Goal: Transaction & Acquisition: Purchase product/service

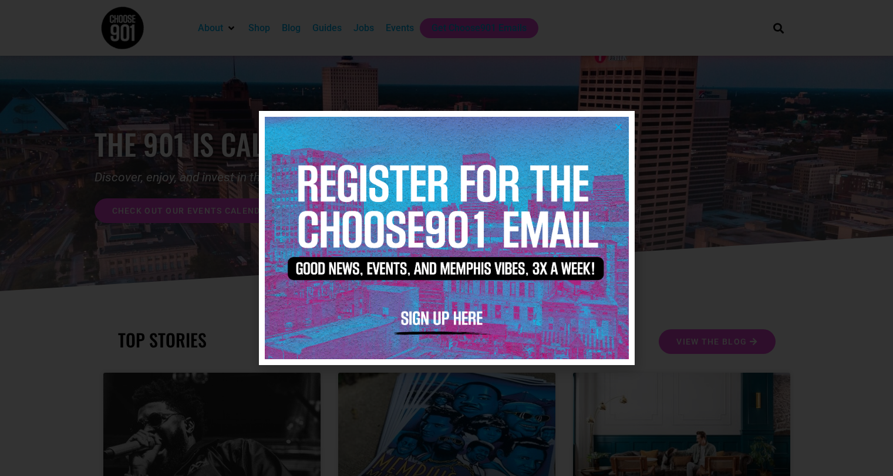
click at [619, 127] on icon "Close" at bounding box center [618, 127] width 9 height 9
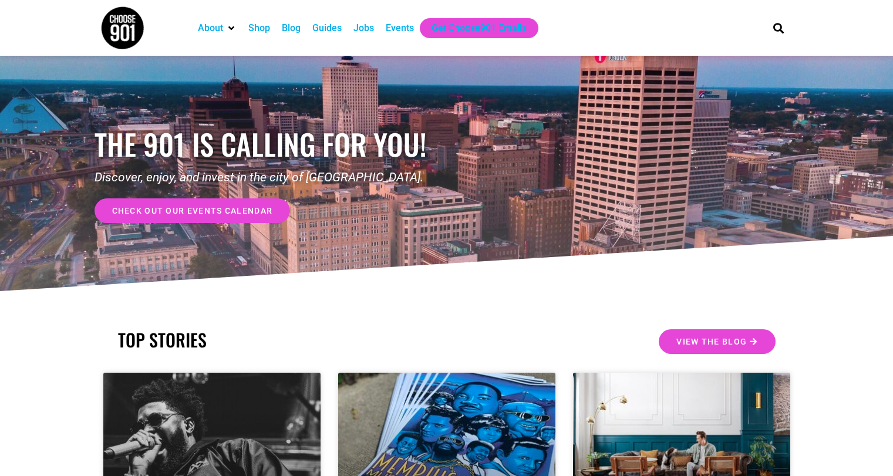
click at [366, 32] on div "Jobs" at bounding box center [363, 28] width 21 height 14
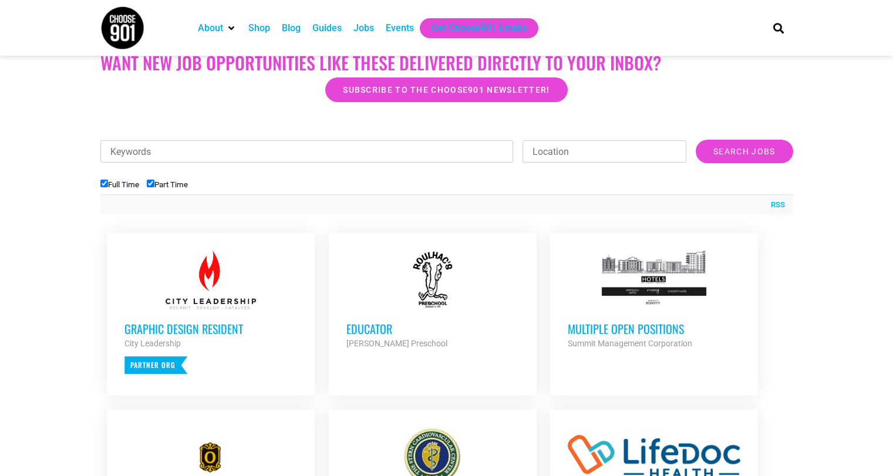
scroll to position [311, 0]
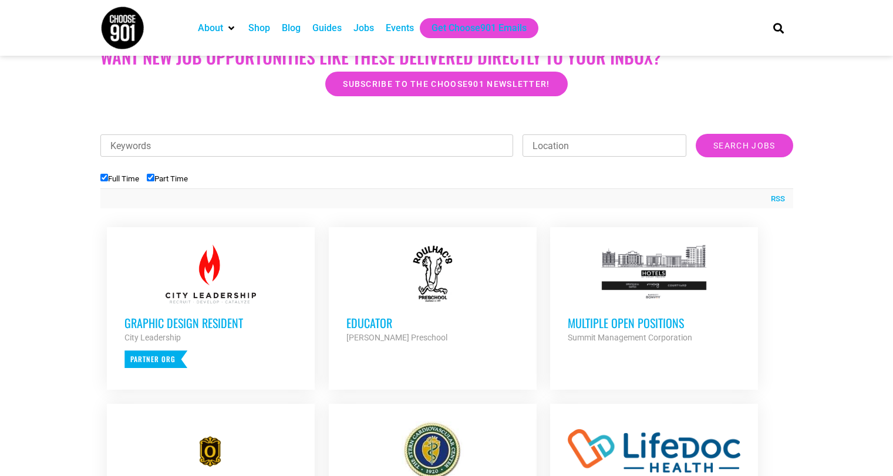
click at [624, 329] on h3 "Multiple Open Positions" at bounding box center [654, 322] width 173 height 15
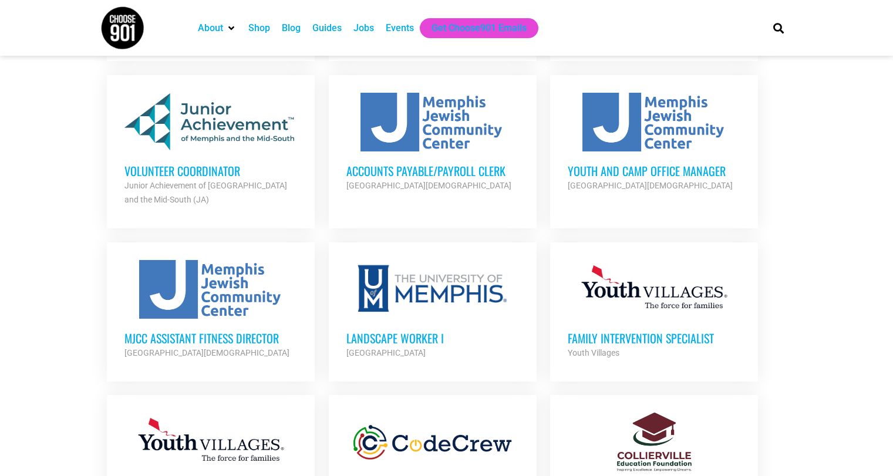
scroll to position [1003, 0]
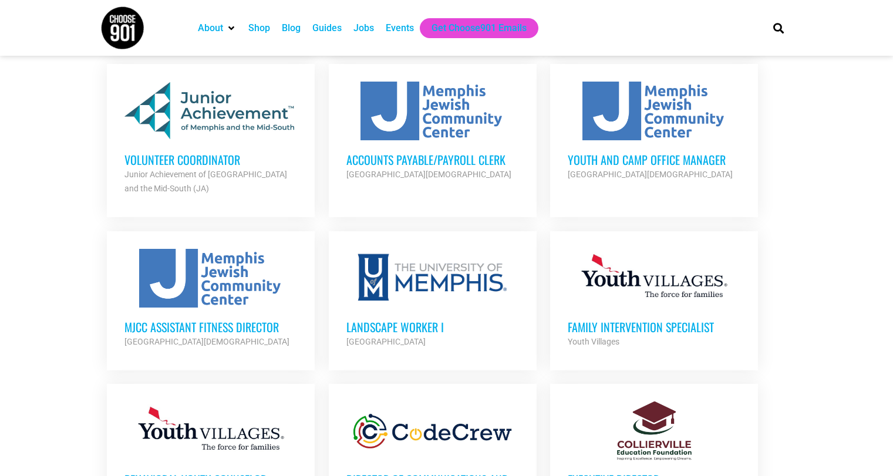
click at [382, 328] on h3 "Landscape Worker I" at bounding box center [432, 326] width 173 height 15
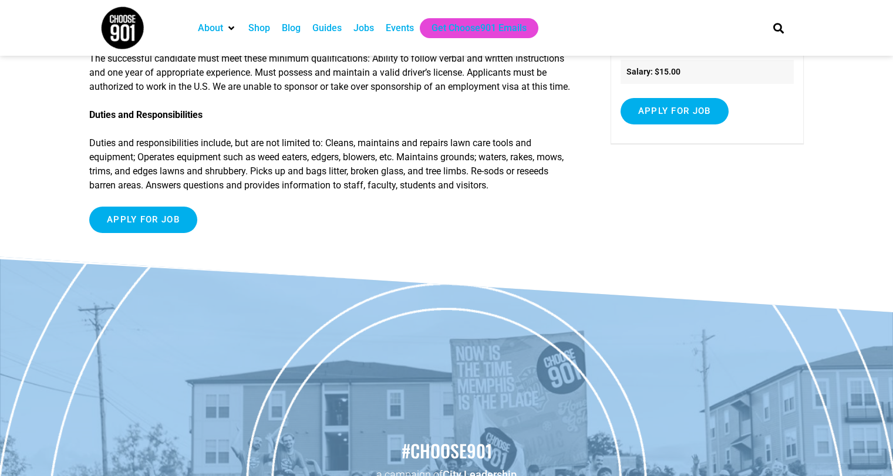
scroll to position [186, 0]
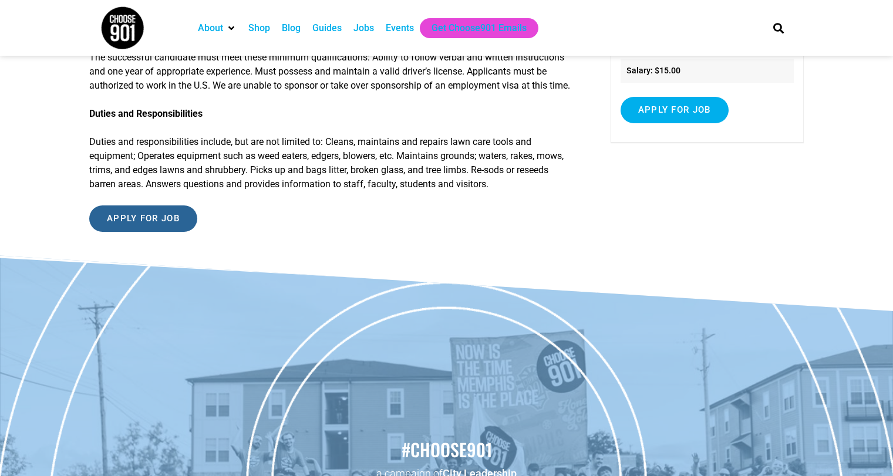
click at [116, 217] on input "Apply for job" at bounding box center [143, 218] width 108 height 26
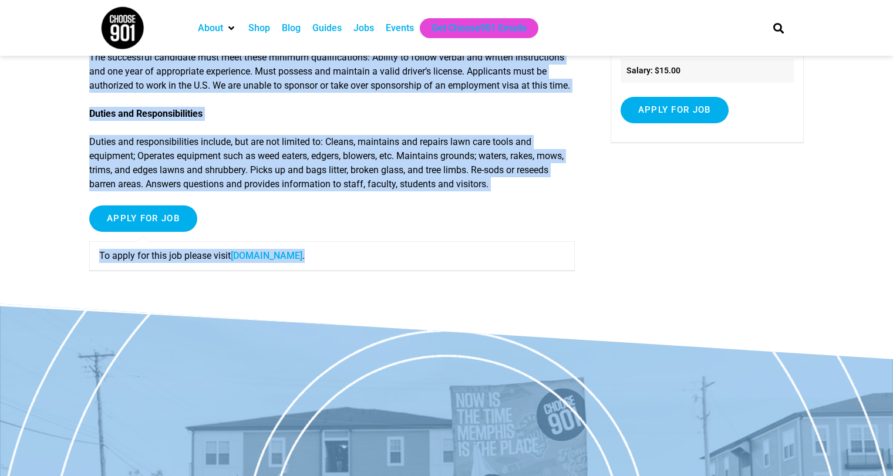
drag, startPoint x: 358, startPoint y: 260, endPoint x: 22, endPoint y: 134, distance: 358.5
click at [22, 134] on article "Landscape Worker I Job Summary Performs activities related to improving and mai…" at bounding box center [446, 96] width 893 height 415
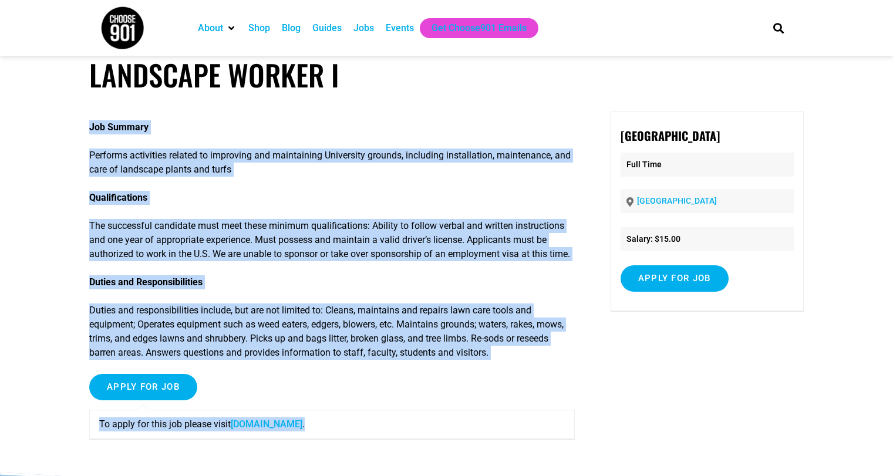
scroll to position [0, 0]
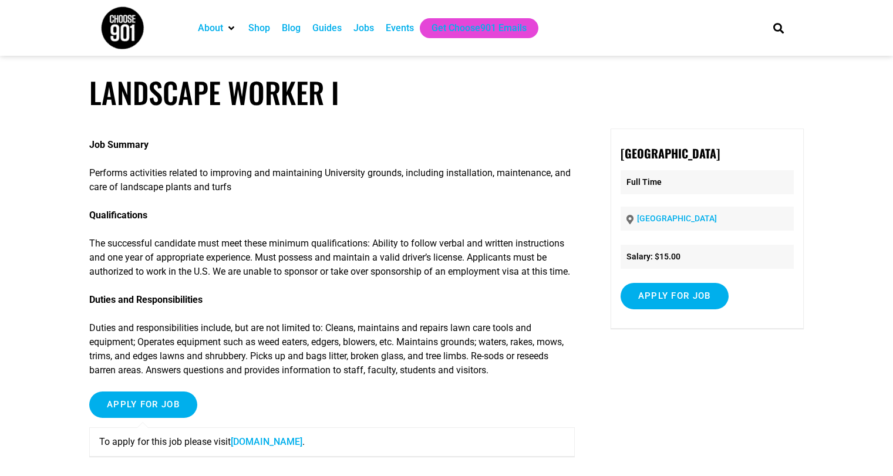
click at [86, 81] on article "Landscape Worker I Job Summary Performs activities related to improving and mai…" at bounding box center [446, 282] width 893 height 415
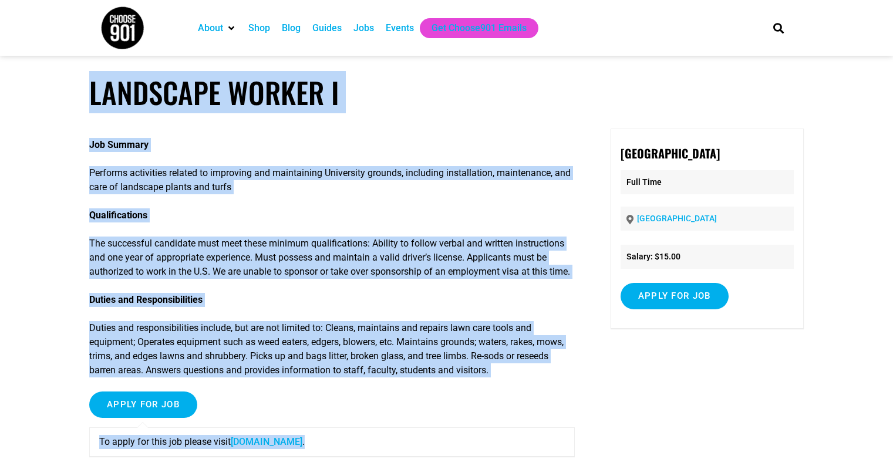
drag, startPoint x: 85, startPoint y: 89, endPoint x: 414, endPoint y: 405, distance: 456.7
click at [436, 433] on article "Landscape Worker I Job Summary Performs activities related to improving and mai…" at bounding box center [446, 282] width 893 height 415
copy article "Landscape Worker I Job Summary Performs activities related to improving and mai…"
click at [429, 114] on article "Landscape Worker I Job Summary Performs activities related to improving and mai…" at bounding box center [446, 282] width 893 height 415
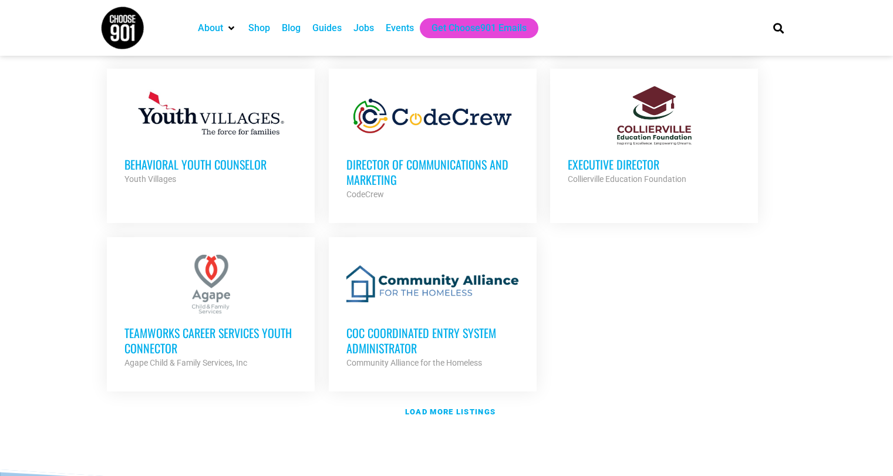
scroll to position [1328, 0]
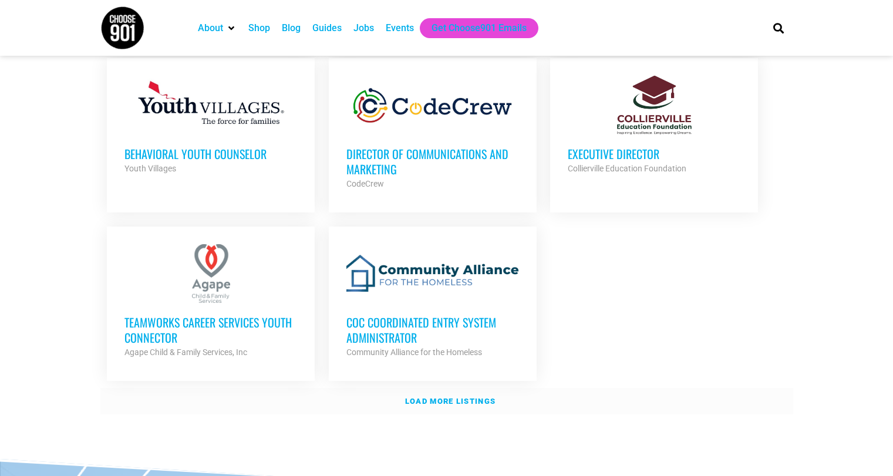
click at [445, 400] on strong "Load more listings" at bounding box center [450, 401] width 90 height 9
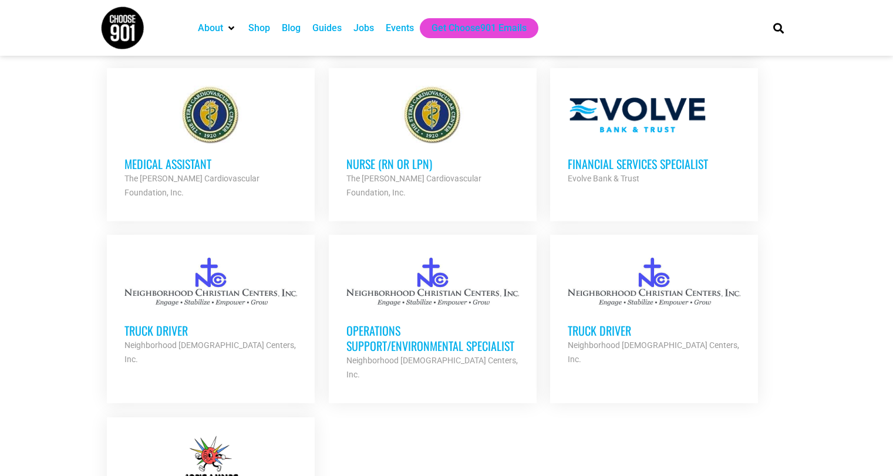
scroll to position [2467, 0]
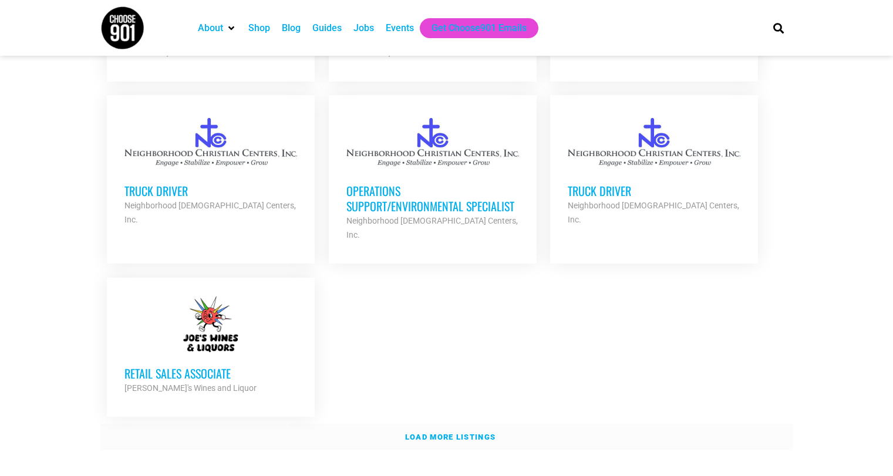
click at [451, 433] on strong "Load more listings" at bounding box center [450, 437] width 90 height 9
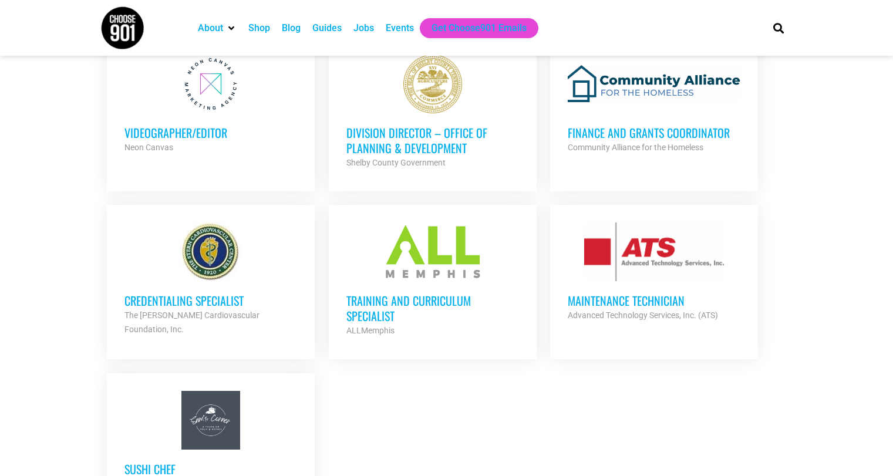
scroll to position [3239, 0]
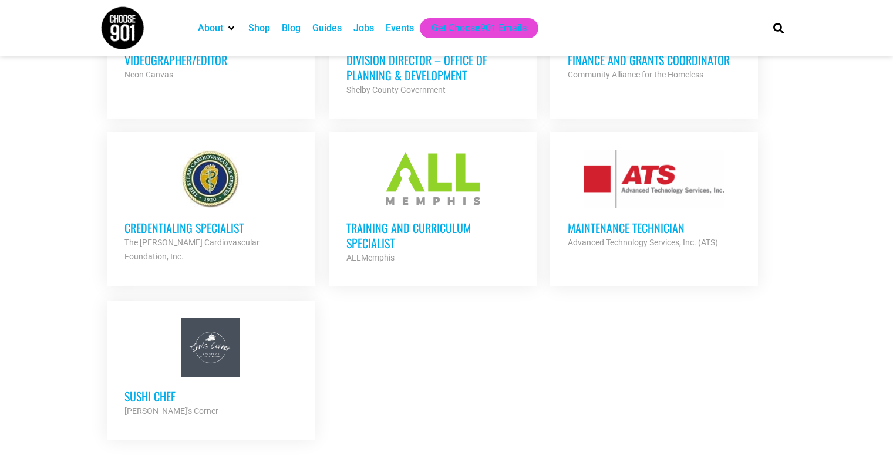
click at [158, 220] on h3 "Credentialing Specialist" at bounding box center [210, 227] width 173 height 15
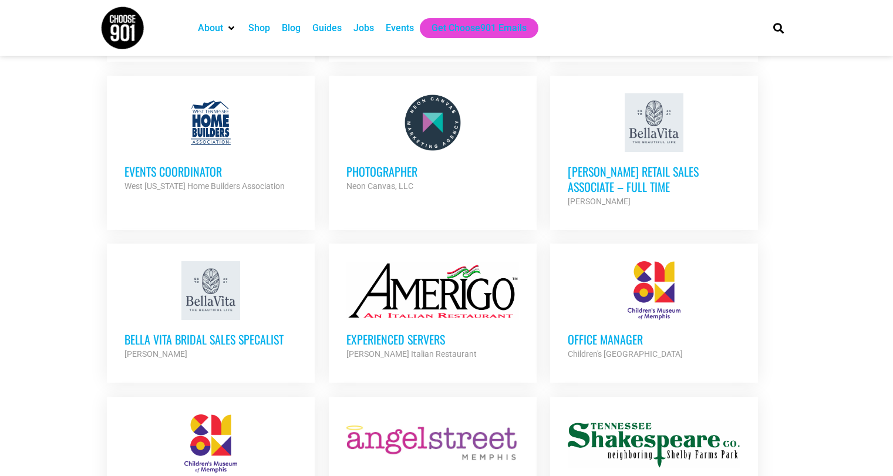
scroll to position [1897, 0]
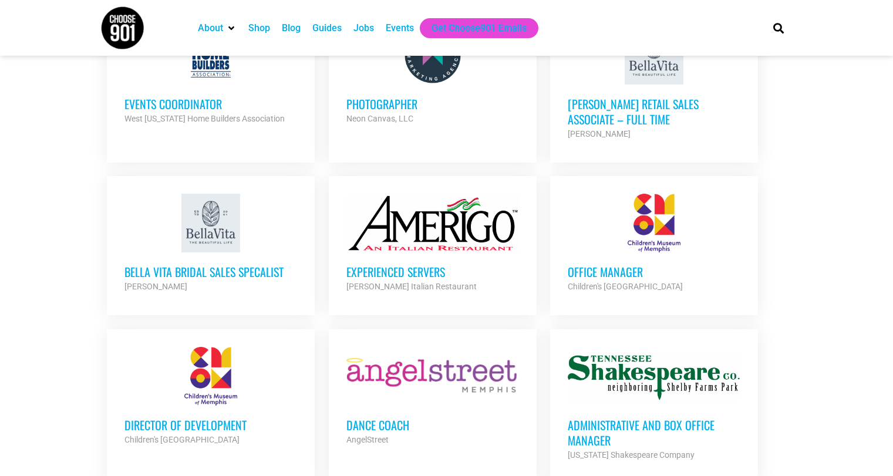
click at [586, 264] on h3 "Office Manager" at bounding box center [654, 271] width 173 height 15
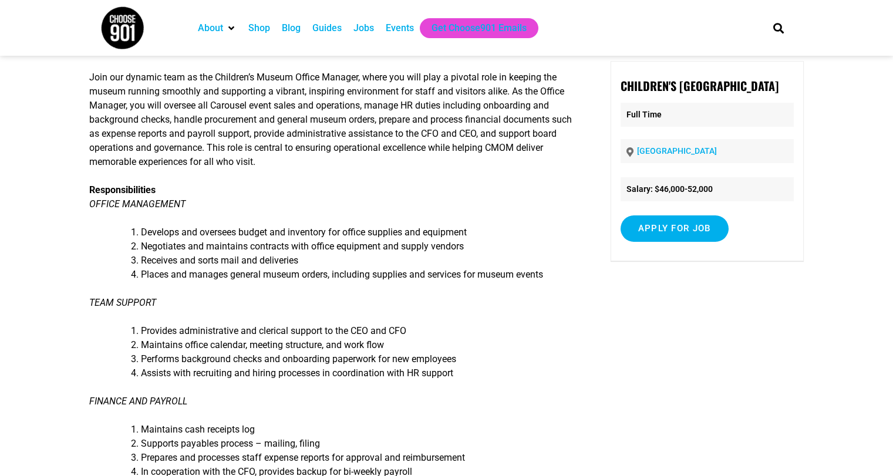
scroll to position [184, 0]
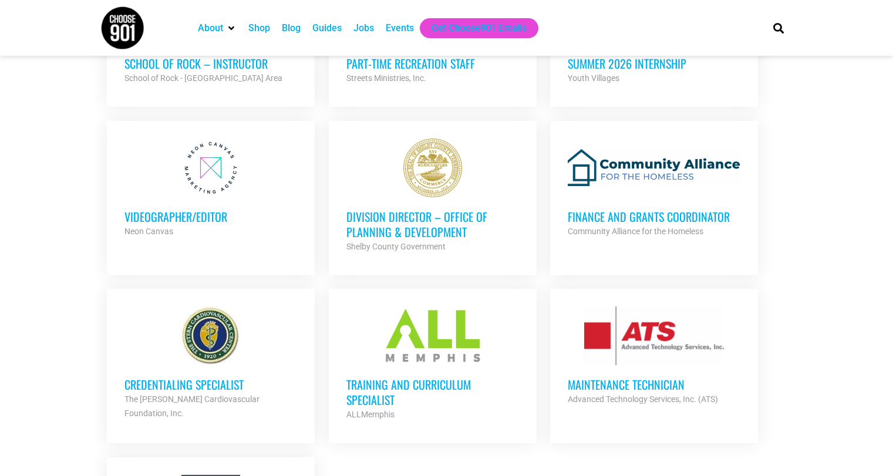
scroll to position [3114, 0]
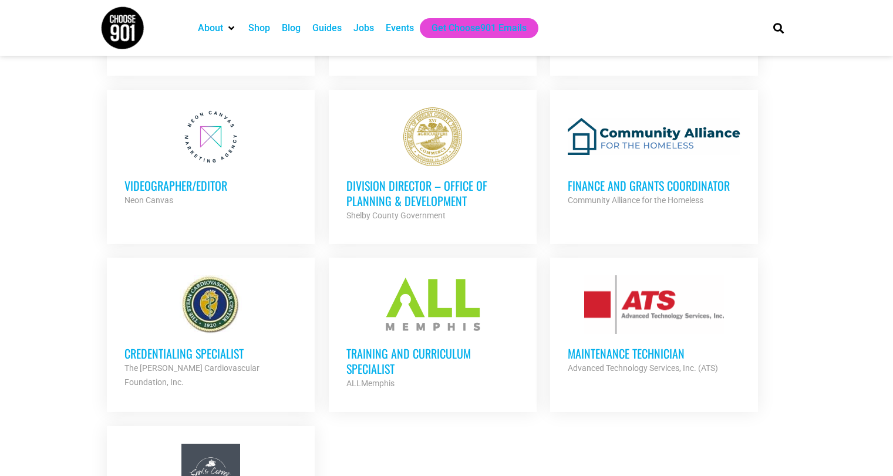
click at [622, 334] on div "Maintenance Technician Advanced Technology Services, Inc. (ATS) Partner Org" at bounding box center [654, 354] width 173 height 41
drag, startPoint x: 622, startPoint y: 289, endPoint x: 626, endPoint y: 275, distance: 14.3
click at [622, 334] on div "Maintenance Technician Advanced Technology Services, Inc. (ATS) Partner Org" at bounding box center [654, 354] width 173 height 41
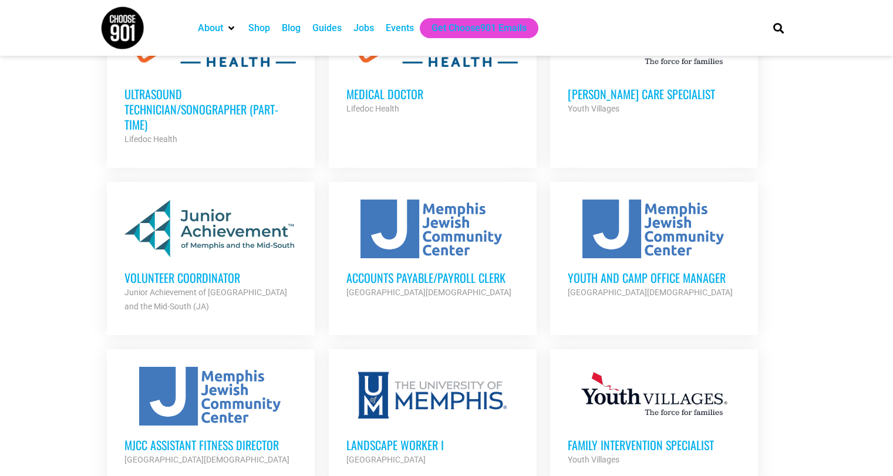
scroll to position [811, 0]
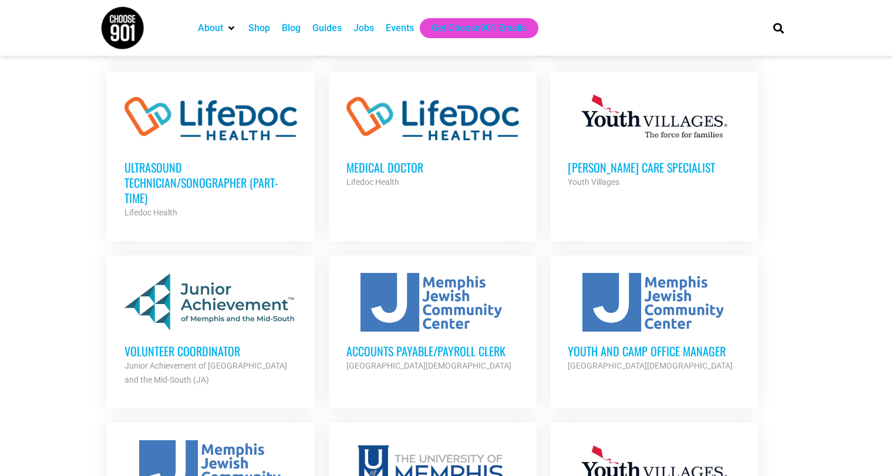
click at [405, 346] on h3 "Accounts Payable/Payroll Clerk" at bounding box center [432, 350] width 173 height 15
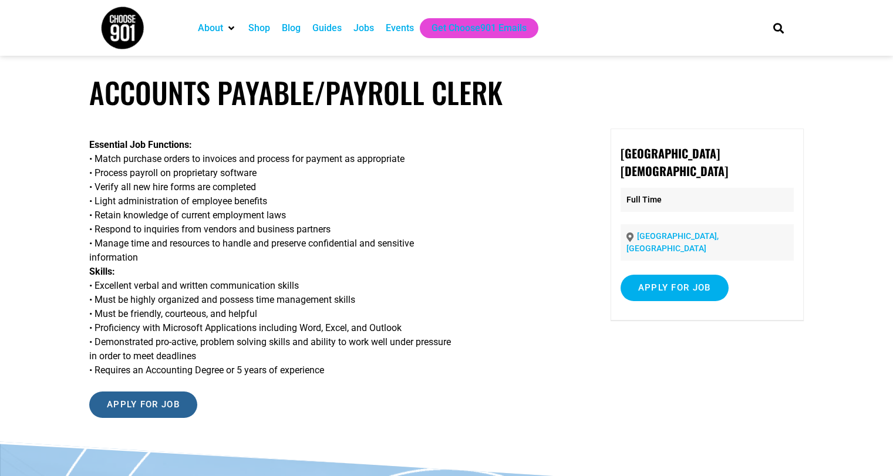
click at [153, 410] on input "Apply for job" at bounding box center [143, 405] width 108 height 26
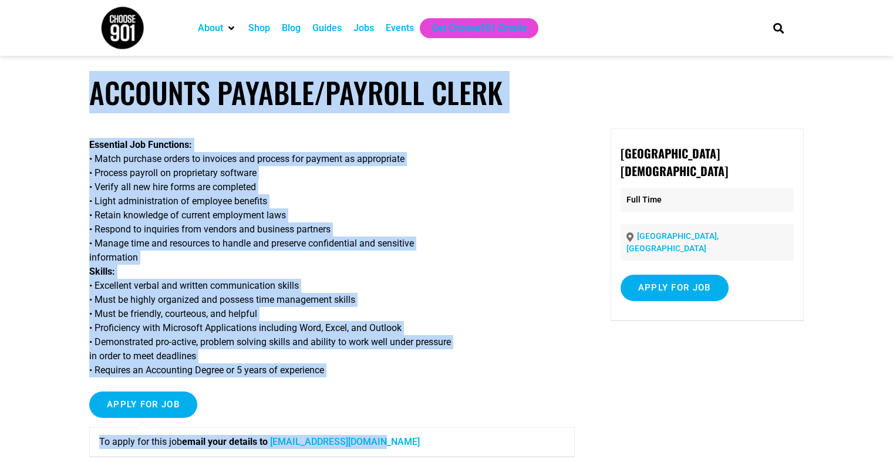
drag, startPoint x: 93, startPoint y: 89, endPoint x: 446, endPoint y: 421, distance: 485.0
click at [445, 434] on article "Accounts Payable/Payroll Clerk Essential Job Functions: • Match purchase orders…" at bounding box center [446, 282] width 893 height 415
click at [490, 244] on p "Essential Job Functions: • Match purchase orders to invoices and process for pa…" at bounding box center [331, 258] width 485 height 240
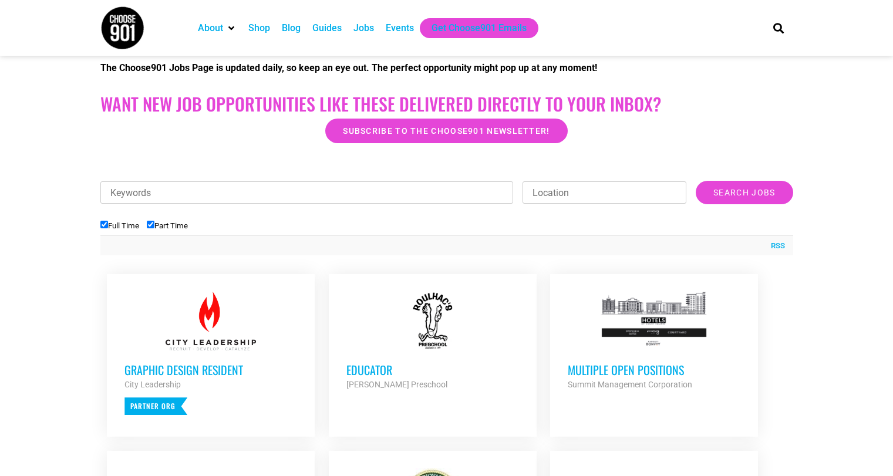
scroll to position [275, 0]
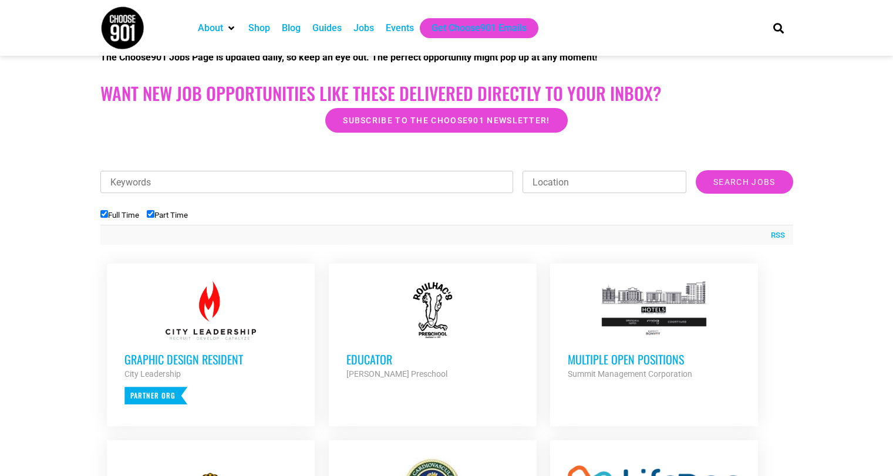
click at [615, 358] on h3 "Multiple Open Positions" at bounding box center [654, 359] width 173 height 15
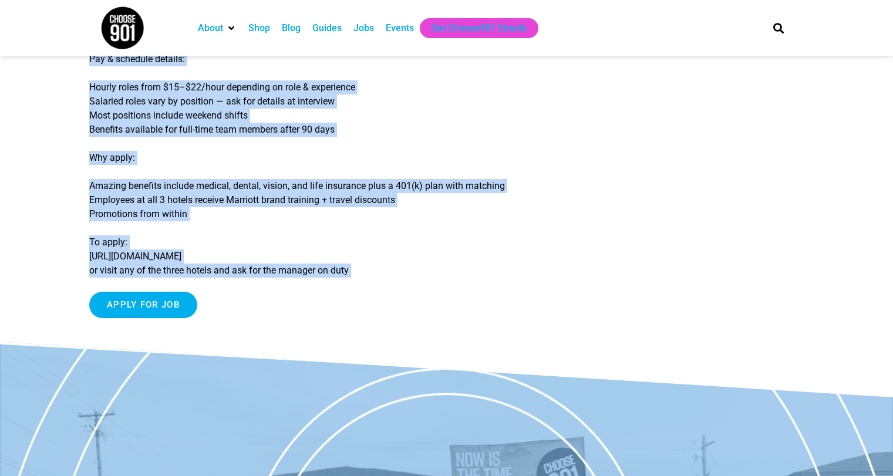
scroll to position [324, 0]
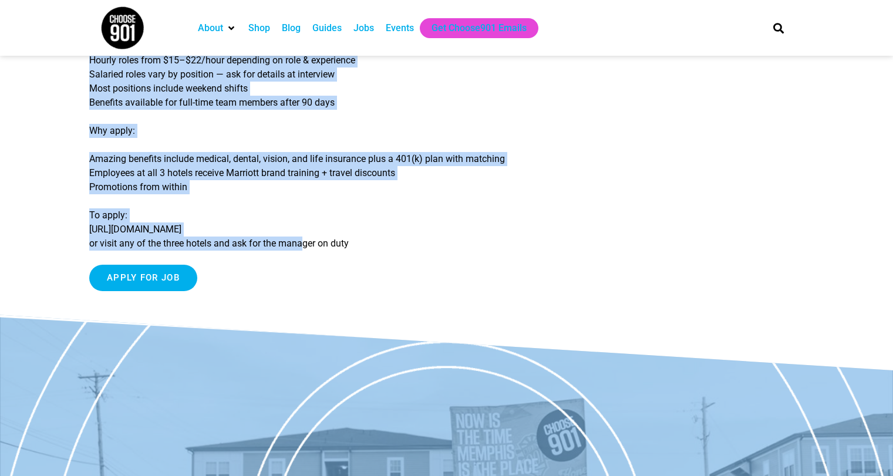
drag, startPoint x: 89, startPoint y: 93, endPoint x: 305, endPoint y: 242, distance: 262.0
click at [305, 242] on article "Multiple Open Positions Multiple roles open in Housekeeping, Maintenance, Front…" at bounding box center [446, 33] width 893 height 564
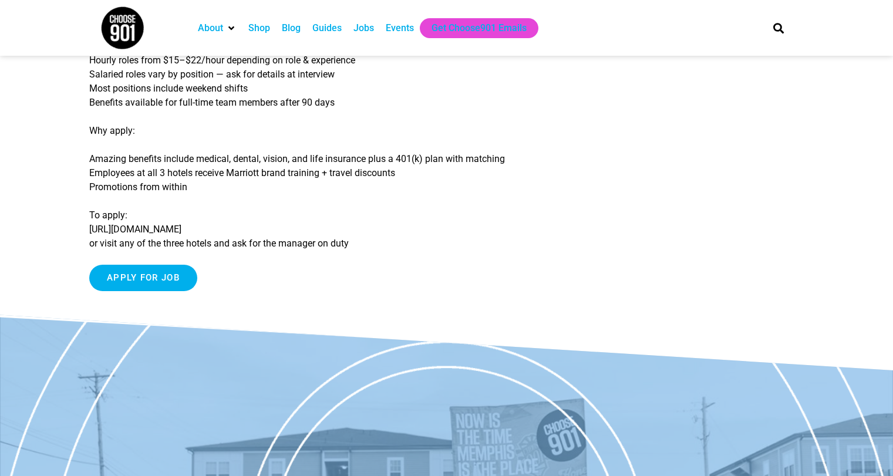
click at [586, 258] on div "Multiple roles open in Housekeeping, Maintenance, Front Desk & Operations The H…" at bounding box center [446, 60] width 714 height 510
click at [127, 282] on input "Apply for job" at bounding box center [143, 278] width 108 height 26
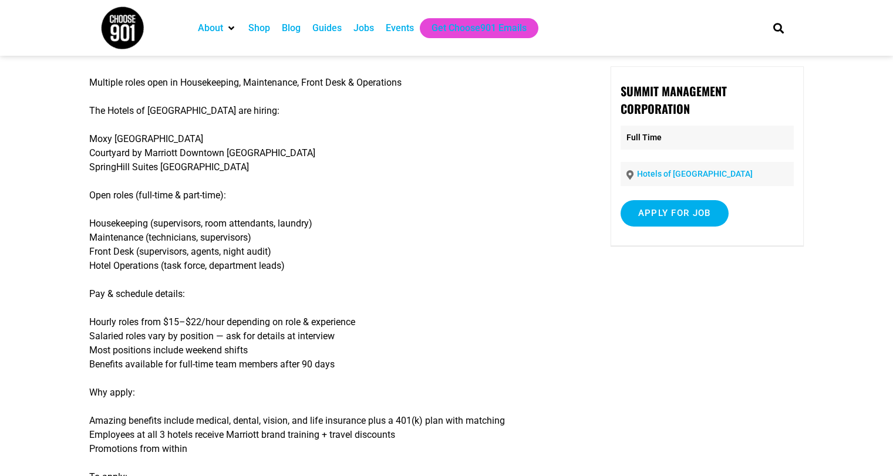
scroll to position [0, 0]
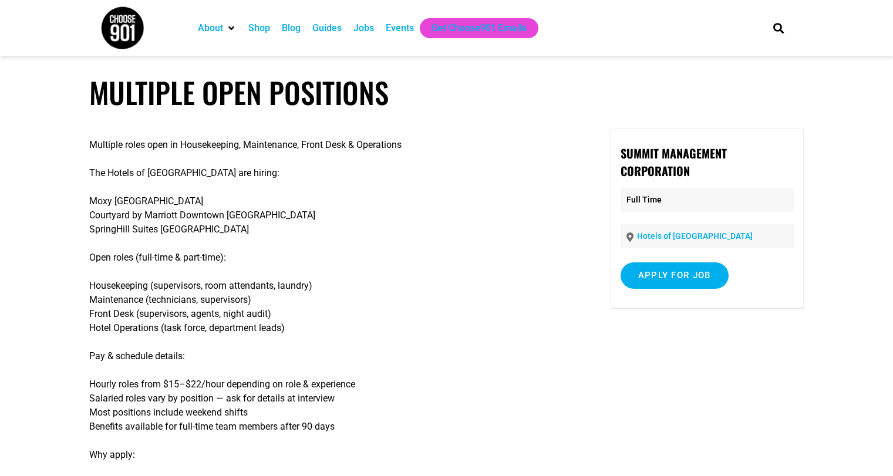
drag, startPoint x: 88, startPoint y: 87, endPoint x: 89, endPoint y: 96, distance: 8.8
click at [87, 87] on article "Multiple Open Positions Multiple roles open in Housekeeping, Maintenance, Front…" at bounding box center [446, 381] width 893 height 612
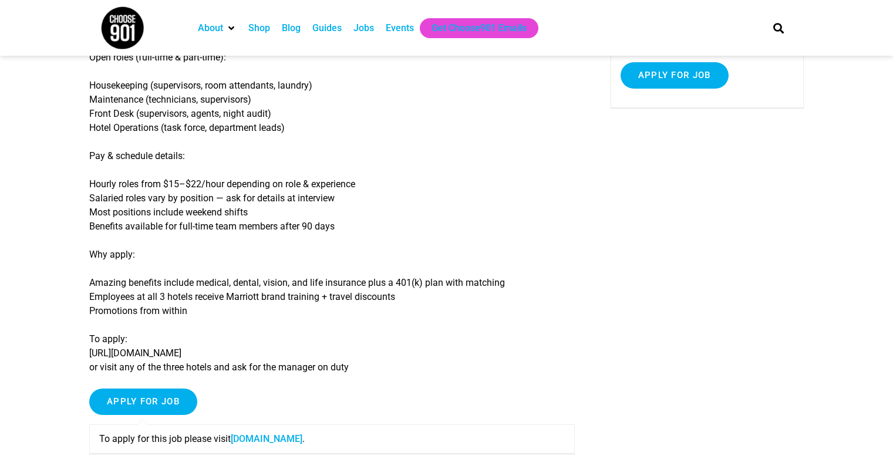
scroll to position [224, 0]
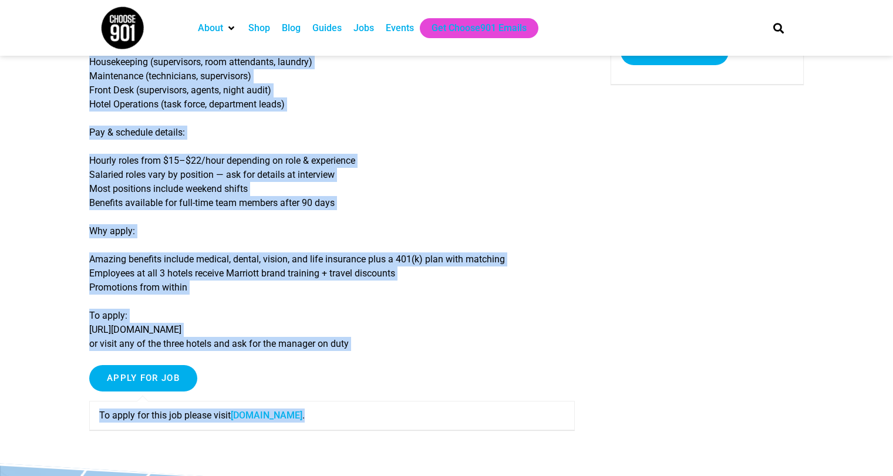
drag, startPoint x: 90, startPoint y: 96, endPoint x: 448, endPoint y: 391, distance: 463.8
click at [463, 415] on article "Multiple Open Positions Multiple roles open in Housekeeping, Maintenance, Front…" at bounding box center [446, 157] width 893 height 612
copy article "Multiple Open Positions Multiple roles open in Housekeeping, Maintenance, Front…"
click at [609, 288] on div "Multiple roles open in Housekeeping, Maintenance, Front Desk & Operations The H…" at bounding box center [446, 184] width 714 height 558
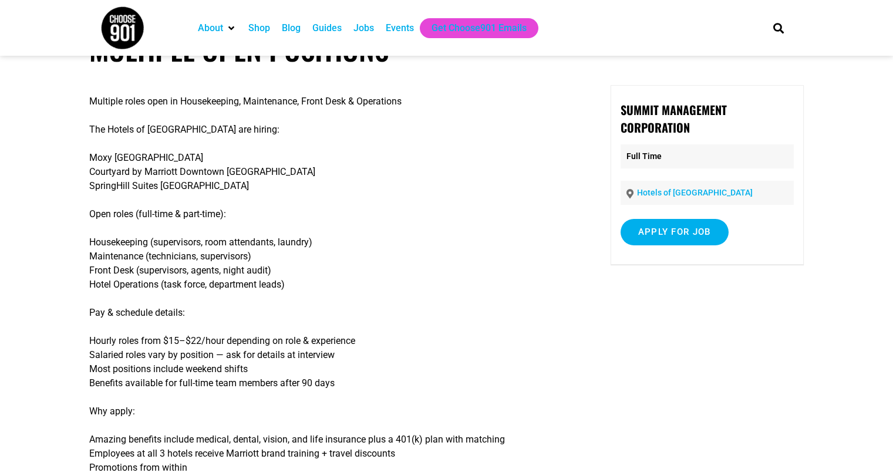
scroll to position [42, 0]
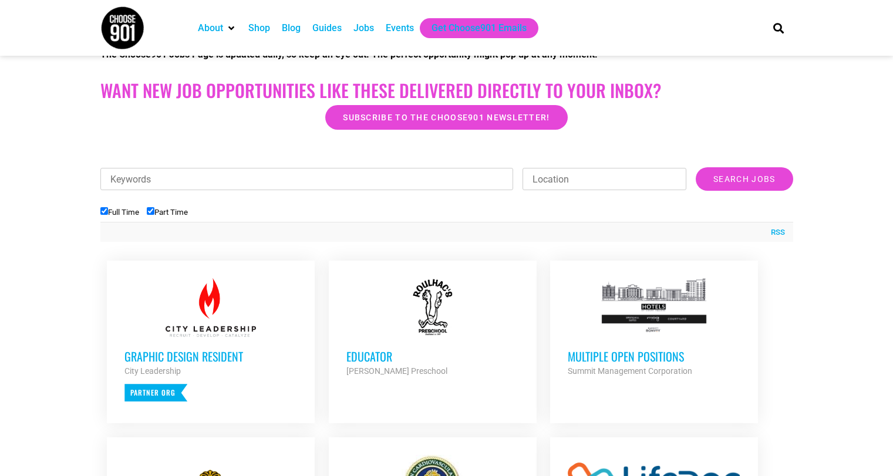
click at [221, 356] on h3 "Graphic Design Resident" at bounding box center [210, 356] width 173 height 15
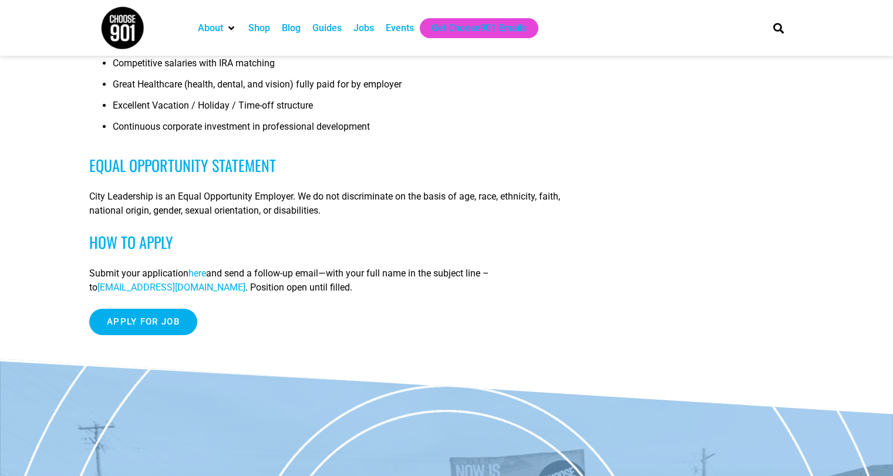
scroll to position [922, 0]
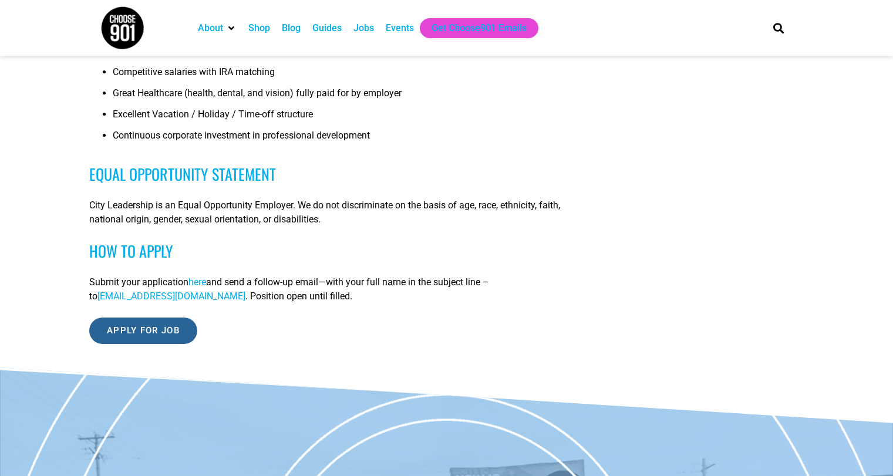
drag, startPoint x: 154, startPoint y: 333, endPoint x: 462, endPoint y: 329, distance: 308.2
click at [154, 333] on input "Apply for job" at bounding box center [143, 331] width 108 height 26
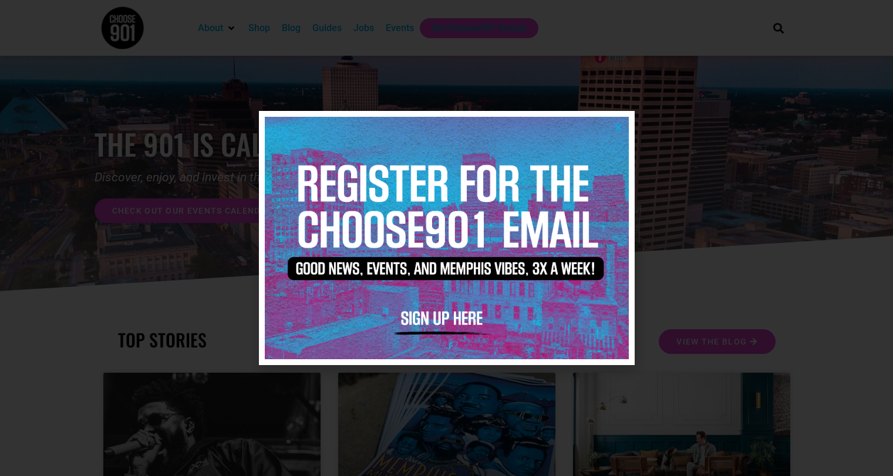
click at [618, 130] on icon "Close" at bounding box center [618, 127] width 9 height 9
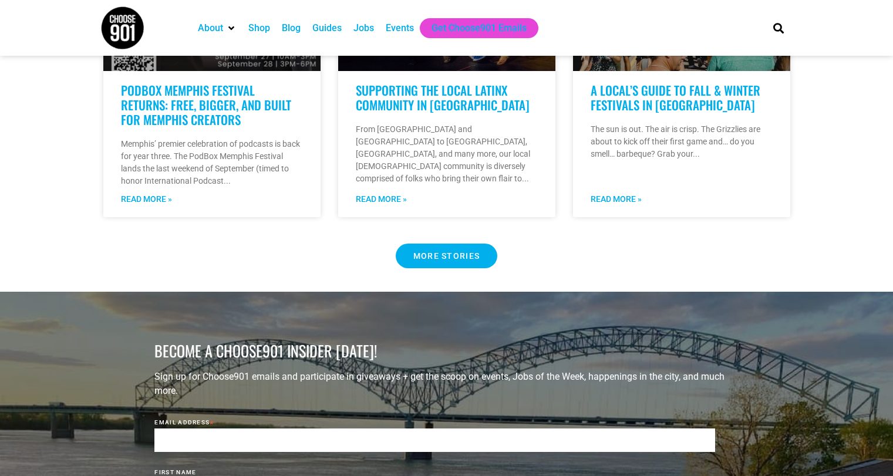
scroll to position [1077, 0]
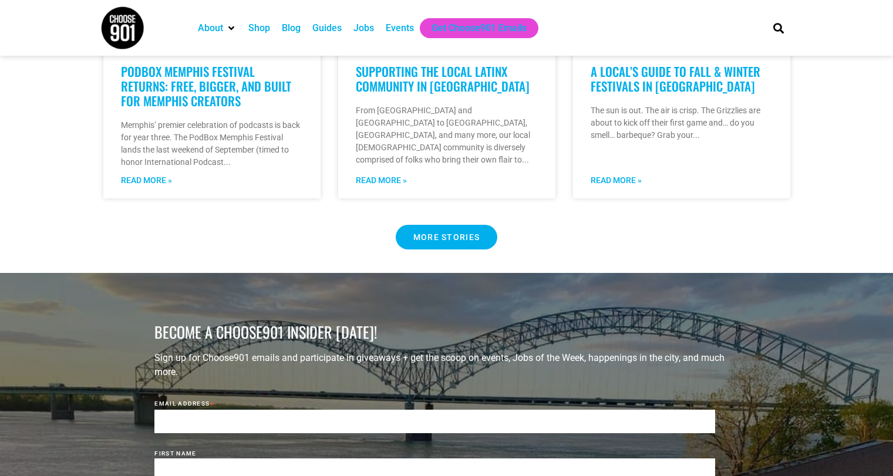
click at [439, 233] on span "MORE STORIES" at bounding box center [446, 237] width 67 height 8
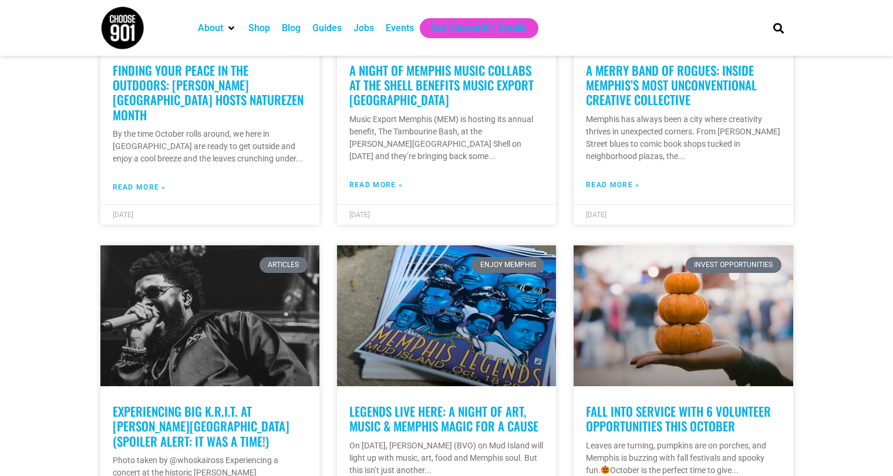
scroll to position [1346, 0]
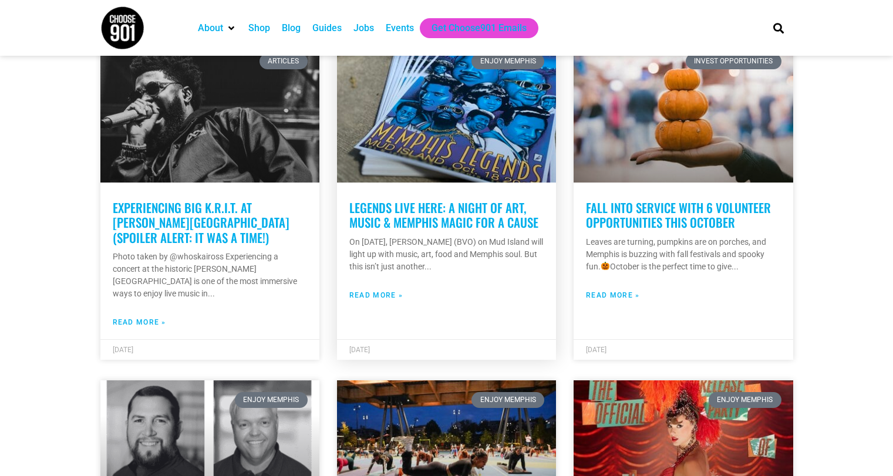
click at [449, 205] on link "LEGENDS LIVE HERE: A NIGHT OF ART, MUSIC & MEMPHIS MAGIC FOR A CAUSE" at bounding box center [443, 214] width 189 height 33
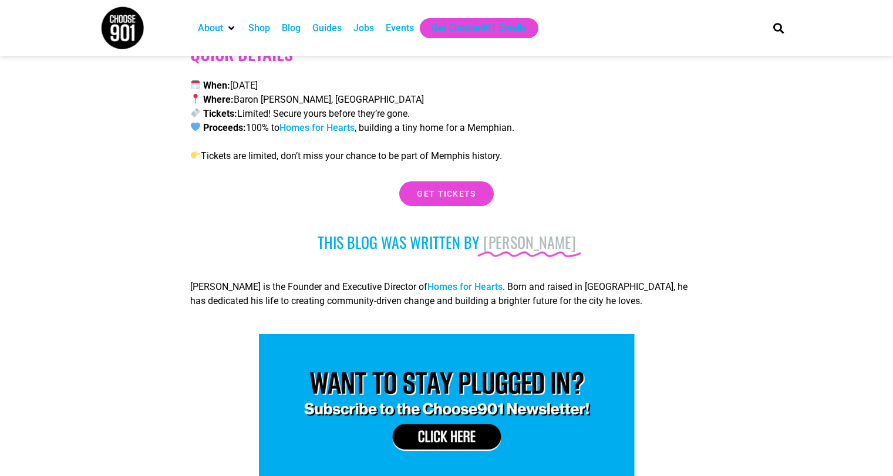
scroll to position [5097, 0]
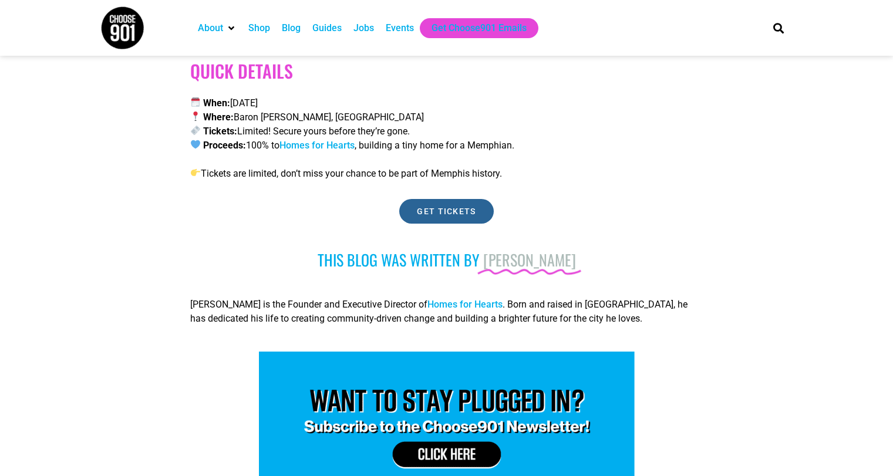
click at [440, 207] on span "Get tickets" at bounding box center [446, 211] width 59 height 8
